Goal: Find specific page/section: Find specific page/section

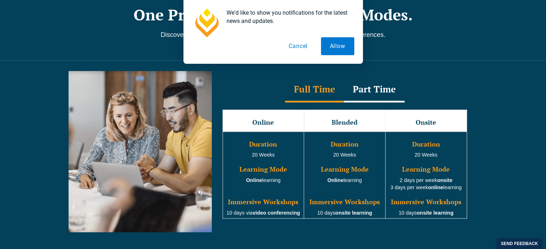
scroll to position [632, 0]
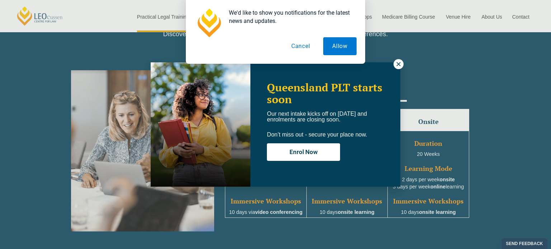
click at [402, 64] on div "We'd like to show you notifications for the latest news and updates. Allow Canc…" at bounding box center [275, 32] width 551 height 64
click at [401, 62] on div "We'd like to show you notifications for the latest news and updates. Allow Canc…" at bounding box center [275, 32] width 551 height 64
click at [399, 64] on icon at bounding box center [399, 64] width 4 height 4
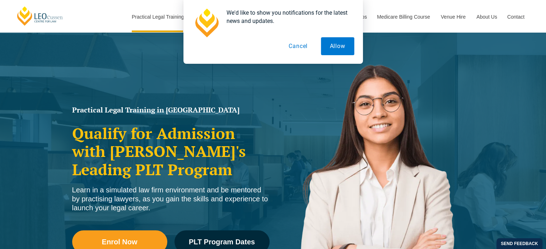
scroll to position [0, 0]
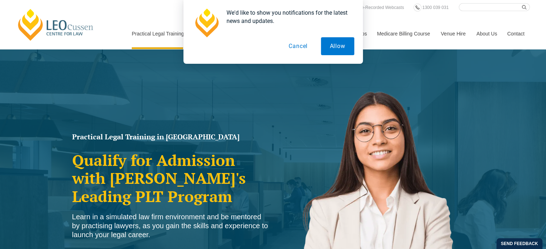
click at [300, 45] on button "Cancel" at bounding box center [298, 46] width 37 height 18
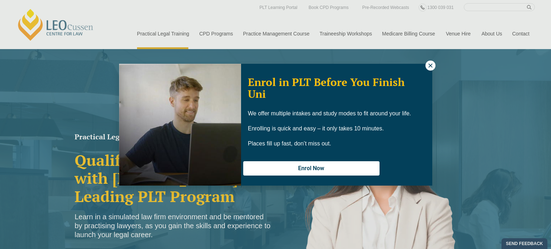
click at [431, 64] on icon at bounding box center [430, 65] width 6 height 6
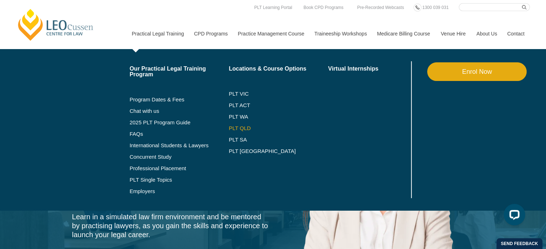
click at [240, 127] on link "PLT QLD" at bounding box center [278, 129] width 99 height 6
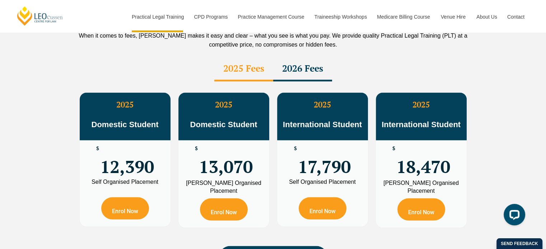
scroll to position [1296, 0]
